Goal: Information Seeking & Learning: Learn about a topic

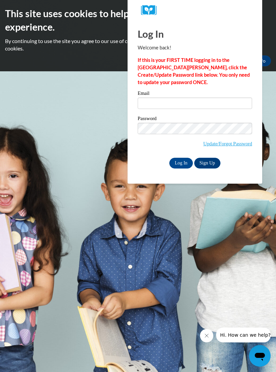
click at [181, 108] on input "Email" at bounding box center [195, 103] width 114 height 11
type input "icarter8@wildcat.fvsu.edu"
click at [184, 165] on input "Log In" at bounding box center [181, 163] width 24 height 11
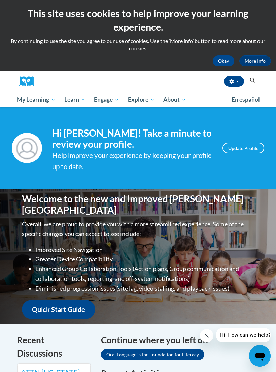
click at [0, 0] on span "My Course Progress" at bounding box center [0, 0] width 0 height 0
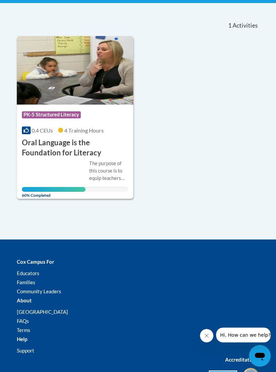
click at [88, 134] on div "Course Category: PK-5 Structured Literacy 0.4 CEUs 4 Training Hours COURSE Oral…" at bounding box center [75, 131] width 116 height 53
click at [98, 161] on div "The purpose of this course is to equip teachers with the knowledge of the compo…" at bounding box center [108, 171] width 39 height 22
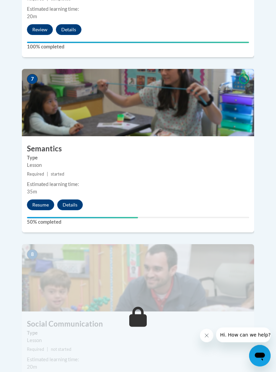
scroll to position [1275, 0]
click at [37, 199] on button "Resume" at bounding box center [40, 204] width 27 height 11
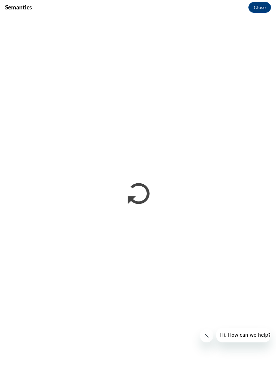
scroll to position [0, 0]
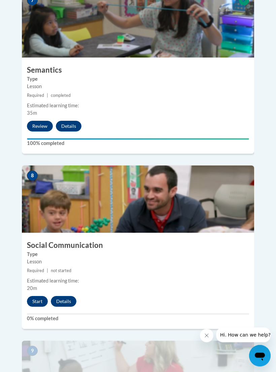
scroll to position [1348, 0]
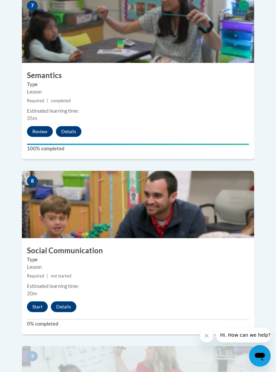
click at [42, 301] on button "Start" at bounding box center [37, 306] width 21 height 11
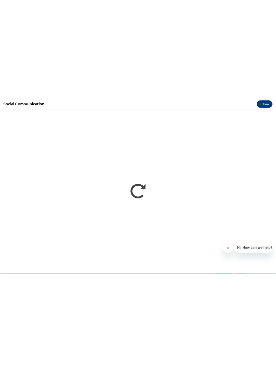
scroll to position [1477, 0]
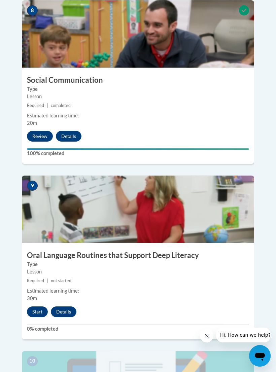
scroll to position [1729, 0]
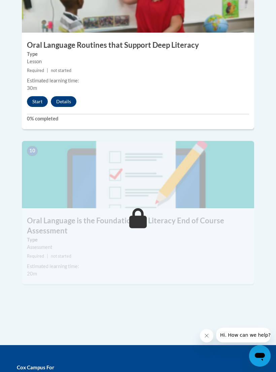
click at [228, 64] on div "9 Oral Language Routines that Support Deep Literacy Type Lesson Required | not …" at bounding box center [138, 46] width 232 height 163
click at [37, 96] on button "Start" at bounding box center [37, 101] width 21 height 11
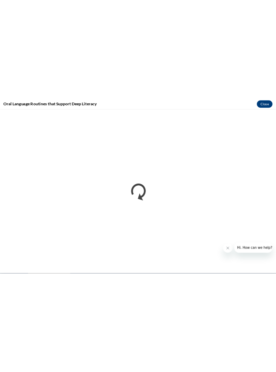
scroll to position [1891, 0]
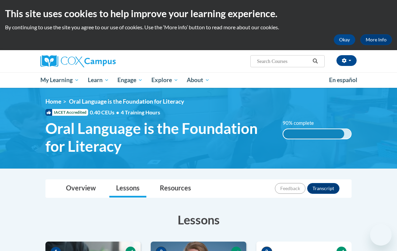
scroll to position [2, 0]
